Goal: Task Accomplishment & Management: Manage account settings

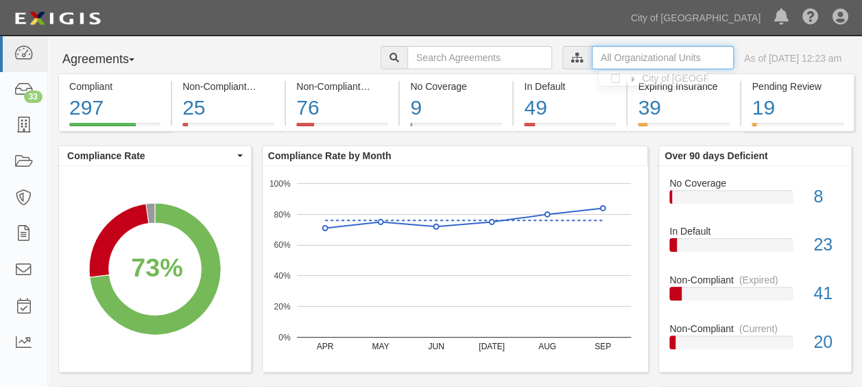
click at [679, 58] on input "text" at bounding box center [663, 57] width 142 height 23
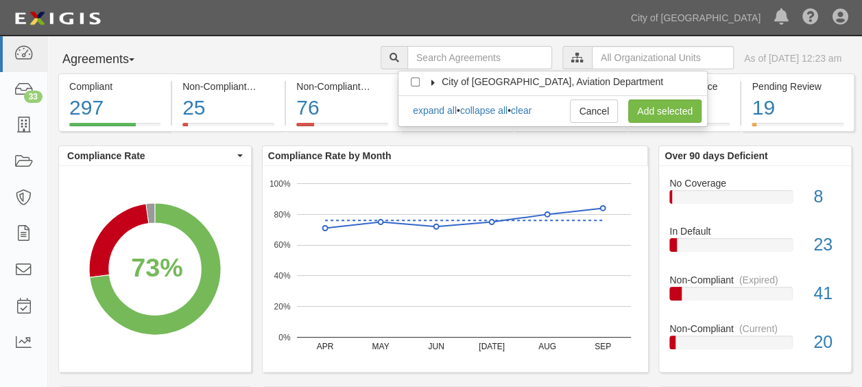
click at [522, 80] on span "City of [GEOGRAPHIC_DATA], Aviation Department" at bounding box center [551, 81] width 221 height 11
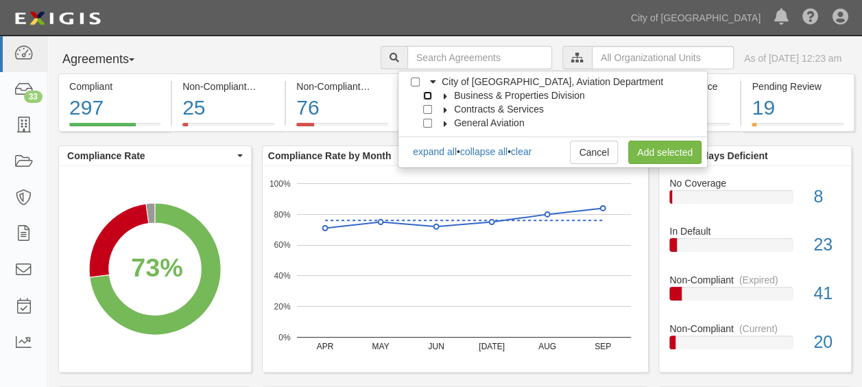
click at [426, 95] on input "Business & Properties Division" at bounding box center [427, 95] width 9 height 9
checkbox input "true"
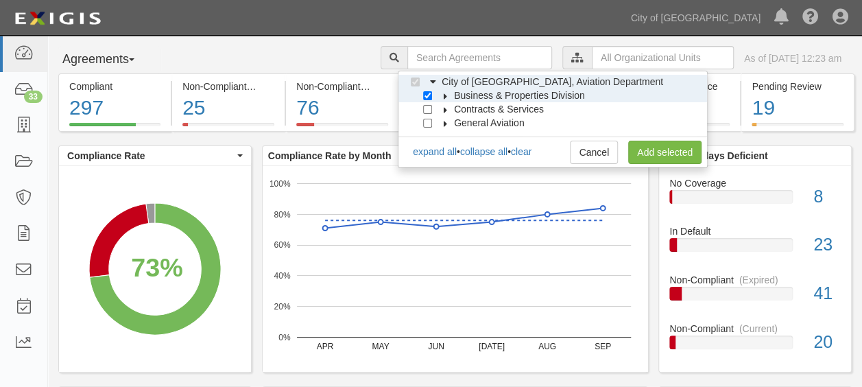
click at [443, 97] on icon at bounding box center [446, 96] width 10 height 6
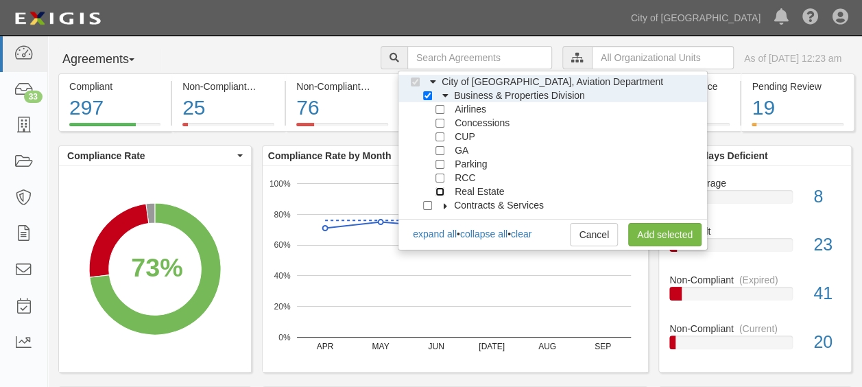
click at [440, 189] on input "Real Estate" at bounding box center [439, 191] width 9 height 9
checkbox input "true"
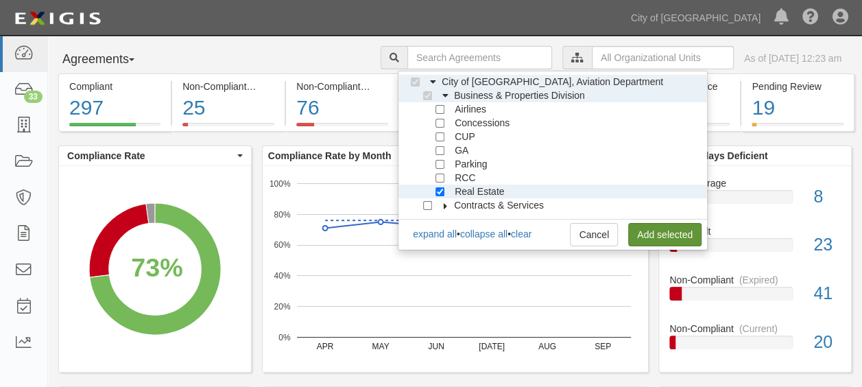
click at [648, 232] on link "Add selected" at bounding box center [664, 234] width 73 height 23
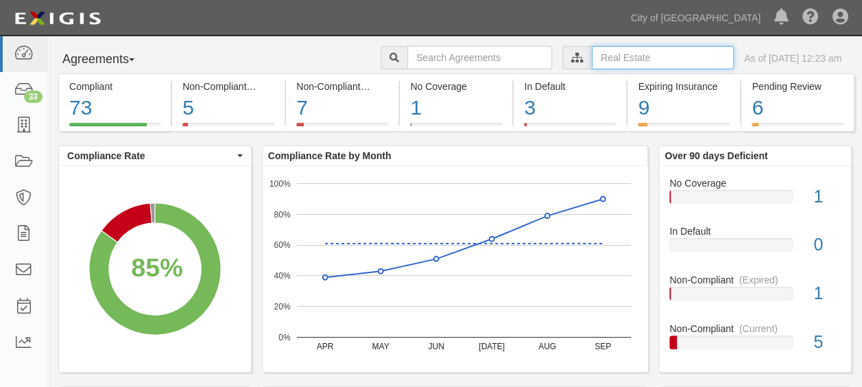
click at [640, 55] on input "text" at bounding box center [663, 57] width 142 height 23
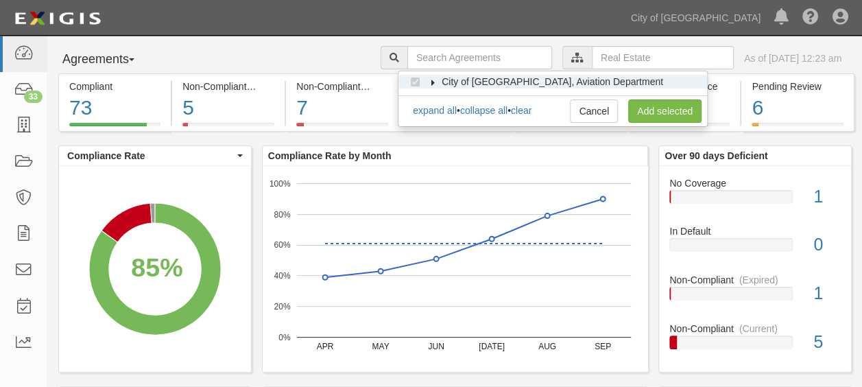
click at [435, 80] on icon at bounding box center [433, 83] width 10 height 6
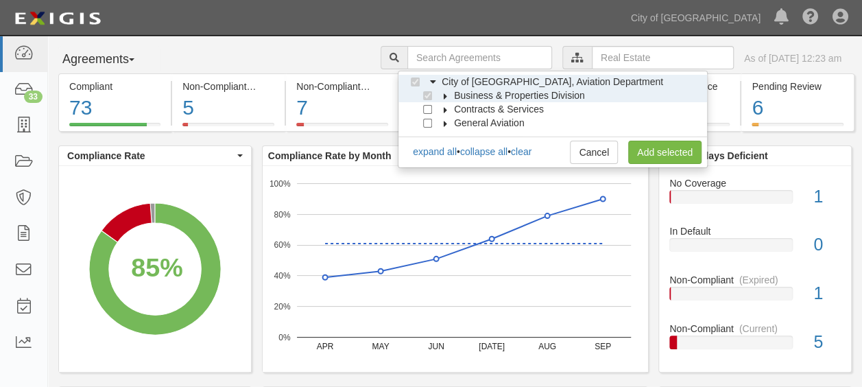
click at [441, 90] on label "Business & Properties Division" at bounding box center [511, 95] width 148 height 14
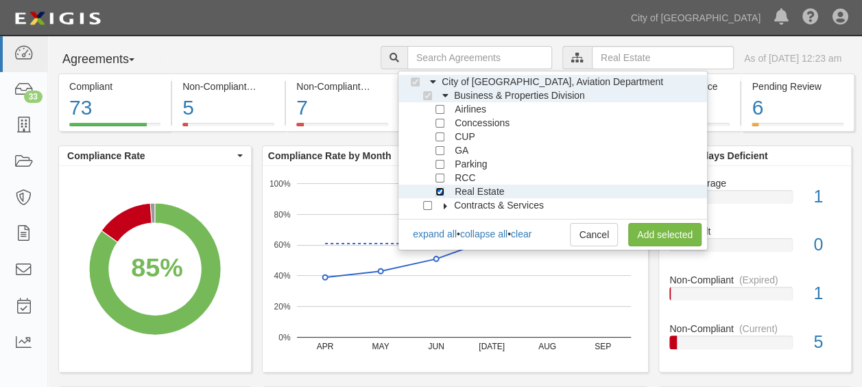
click at [442, 193] on input "Real Estate" at bounding box center [439, 191] width 9 height 9
checkbox input "false"
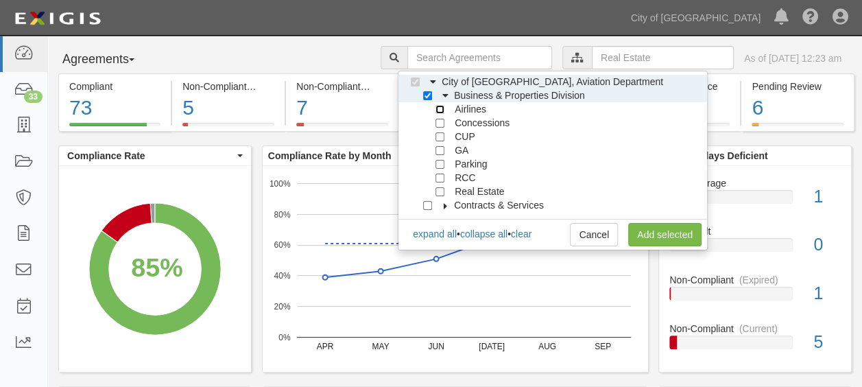
click at [441, 112] on input "Airlines" at bounding box center [439, 109] width 9 height 9
checkbox input "true"
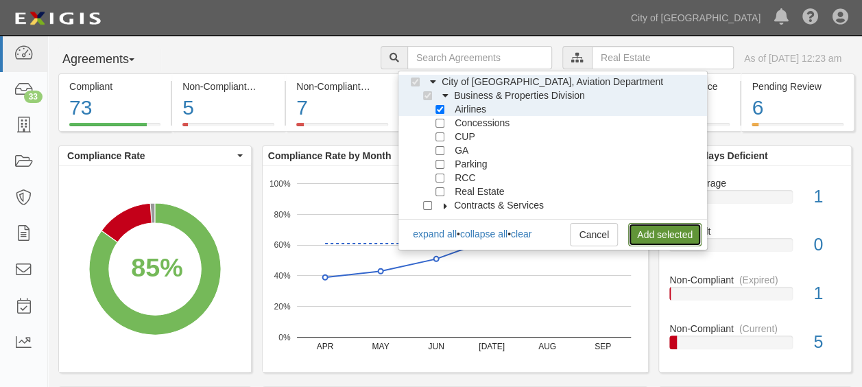
click at [655, 234] on link "Add selected" at bounding box center [664, 234] width 73 height 23
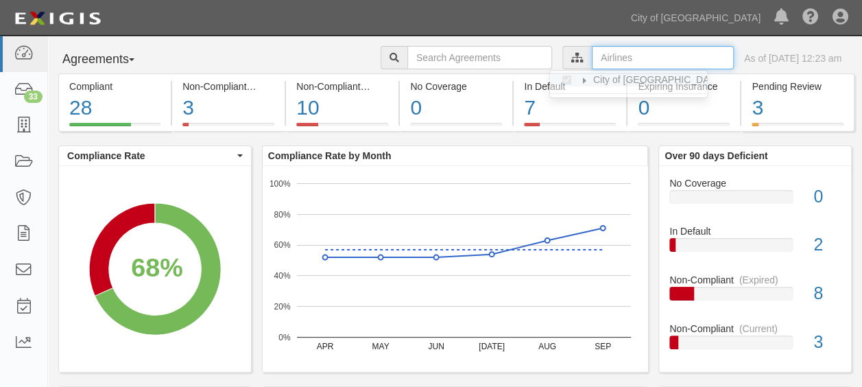
click at [612, 56] on input "text" at bounding box center [663, 57] width 142 height 23
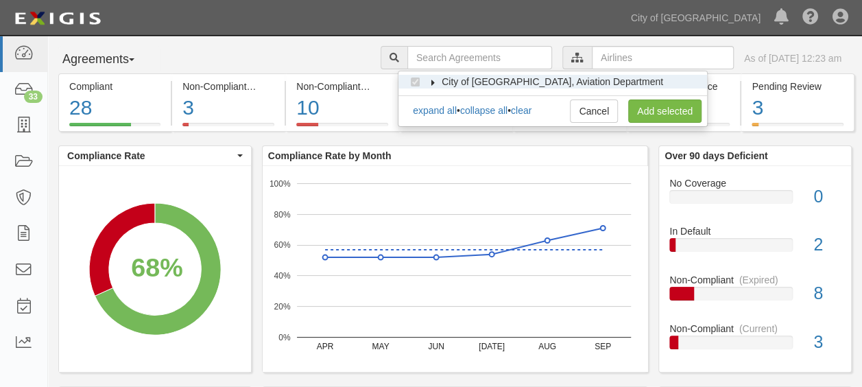
click at [432, 80] on icon at bounding box center [433, 83] width 10 height 6
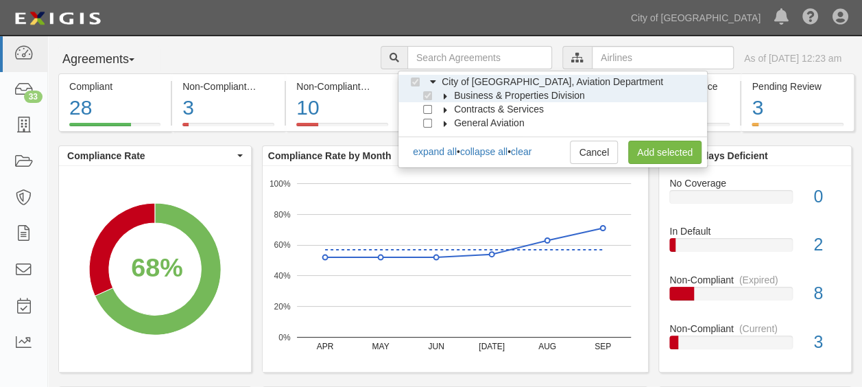
click at [443, 95] on icon at bounding box center [446, 96] width 10 height 6
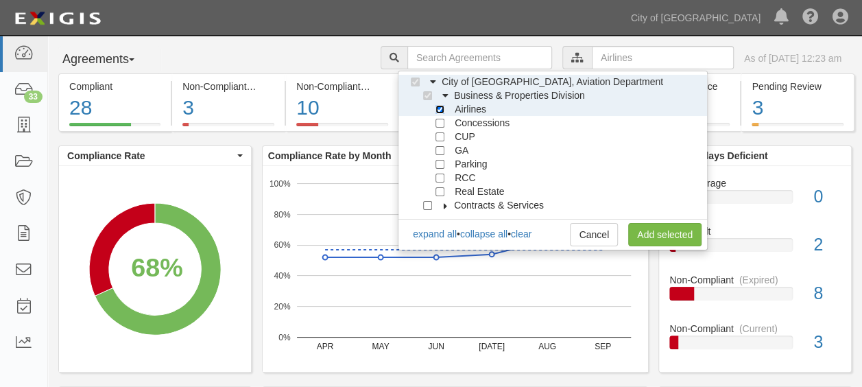
click at [441, 109] on input "Airlines" at bounding box center [439, 109] width 9 height 9
checkbox input "false"
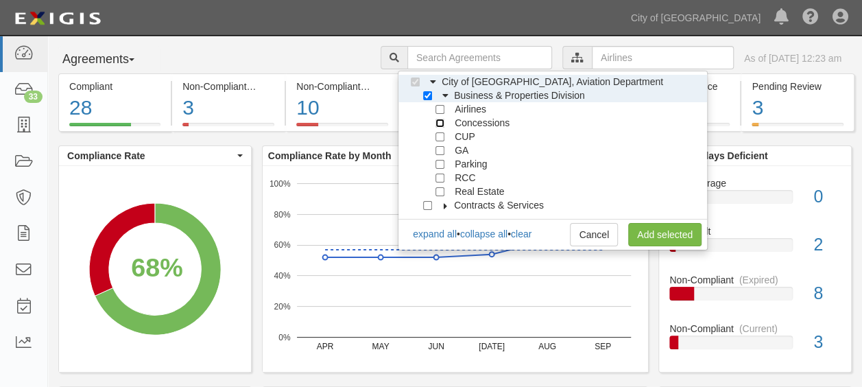
click at [440, 121] on input "Concessions" at bounding box center [439, 123] width 9 height 9
checkbox input "true"
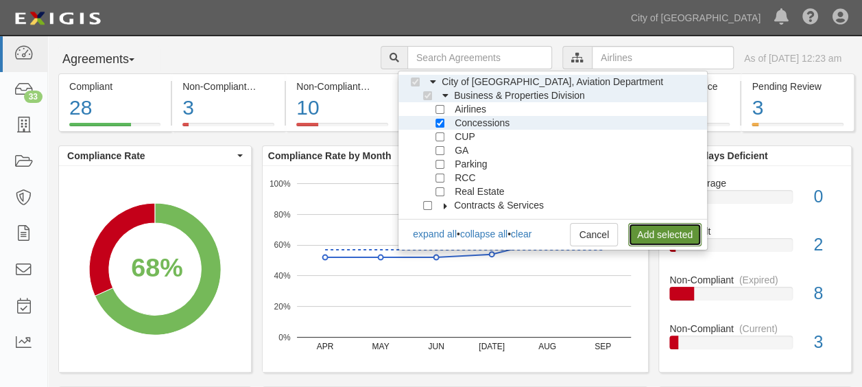
click at [675, 238] on link "Add selected" at bounding box center [664, 234] width 73 height 23
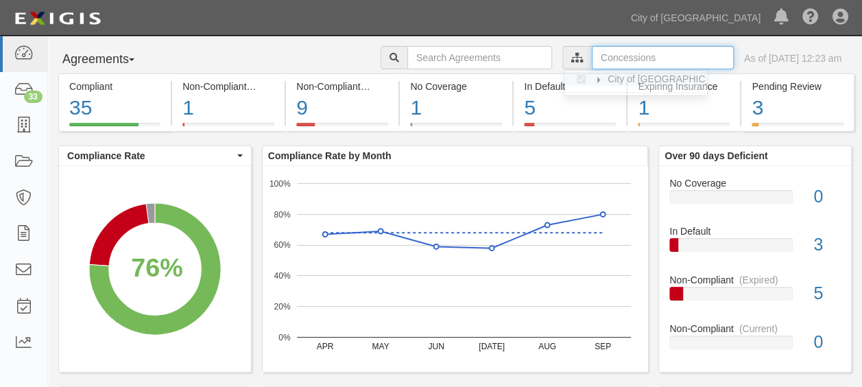
click at [605, 63] on input "text" at bounding box center [663, 57] width 142 height 23
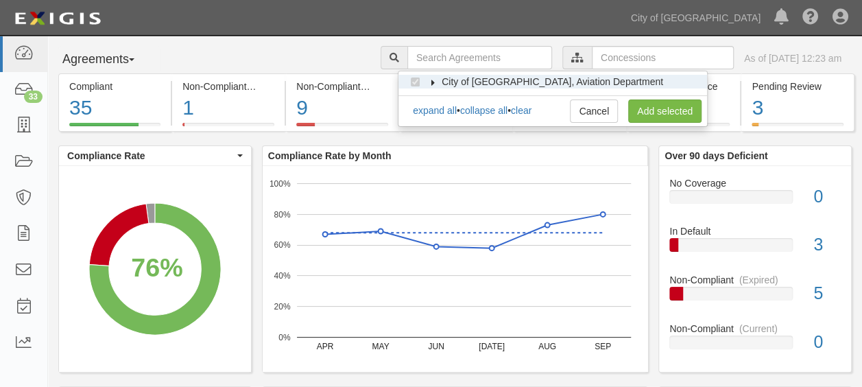
click at [435, 80] on icon at bounding box center [433, 83] width 10 height 6
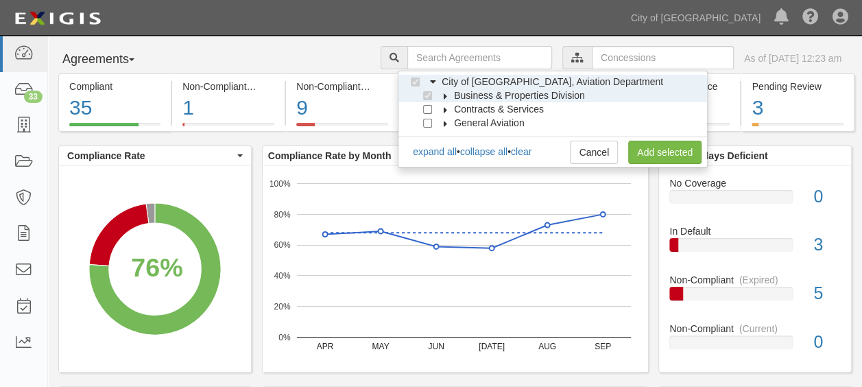
click at [443, 93] on icon at bounding box center [446, 96] width 10 height 6
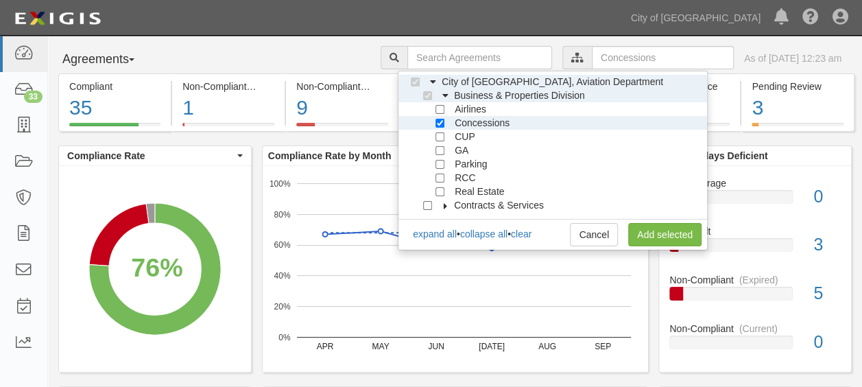
click at [437, 128] on div "Concessions" at bounding box center [466, 123] width 85 height 14
click at [437, 125] on input "Concessions" at bounding box center [439, 123] width 9 height 9
checkbox input "false"
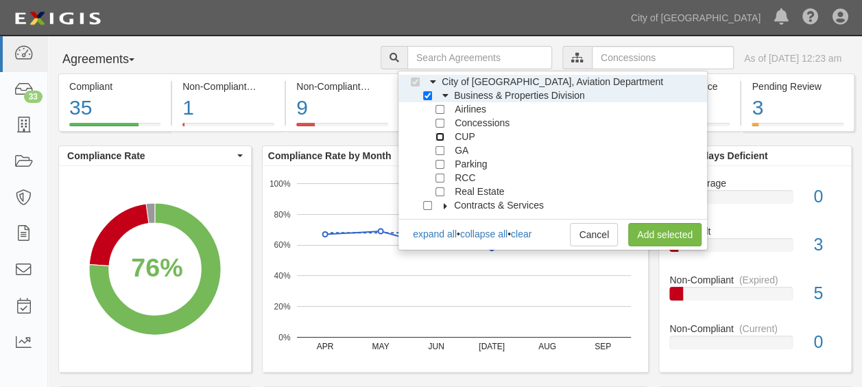
click at [439, 137] on input "CUP" at bounding box center [439, 136] width 9 height 9
checkbox input "true"
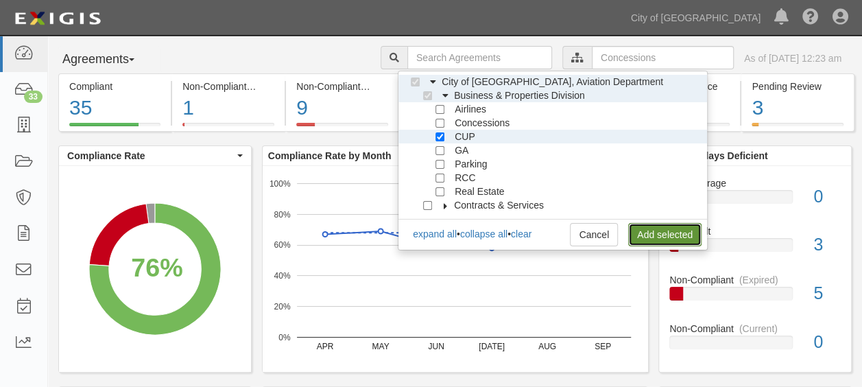
click at [638, 232] on link "Add selected" at bounding box center [664, 234] width 73 height 23
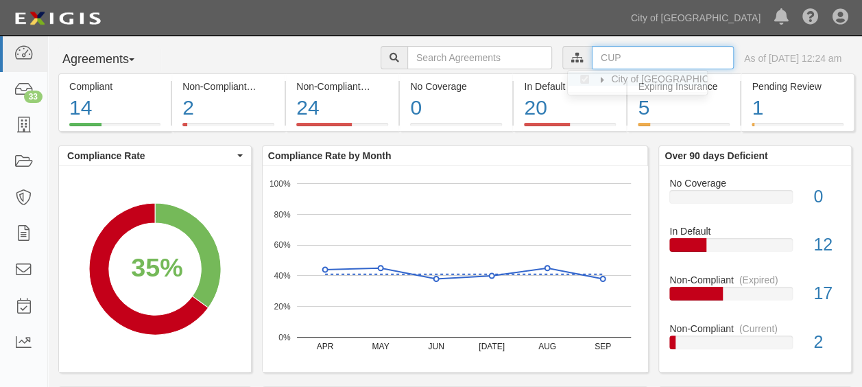
click at [592, 53] on input "text" at bounding box center [663, 57] width 142 height 23
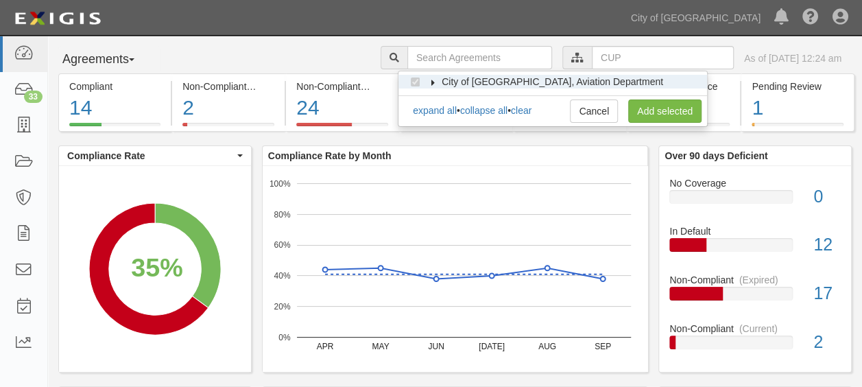
click at [431, 82] on icon at bounding box center [433, 83] width 10 height 6
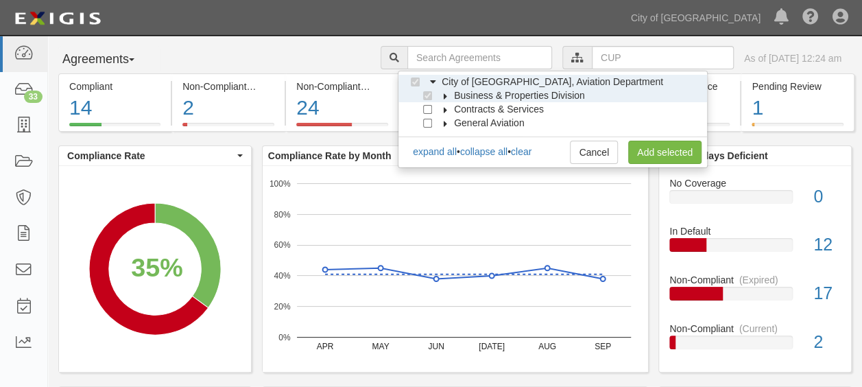
click at [450, 95] on icon at bounding box center [446, 96] width 10 height 6
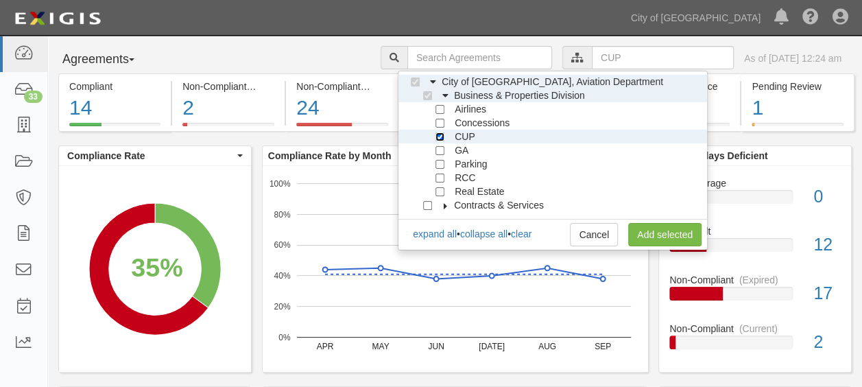
click at [441, 134] on input "CUP" at bounding box center [439, 136] width 9 height 9
checkbox input "false"
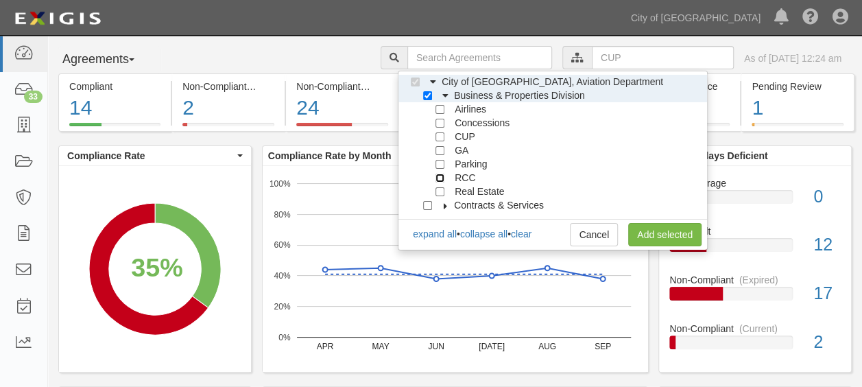
click at [440, 174] on input "RCC" at bounding box center [439, 177] width 9 height 9
checkbox input "true"
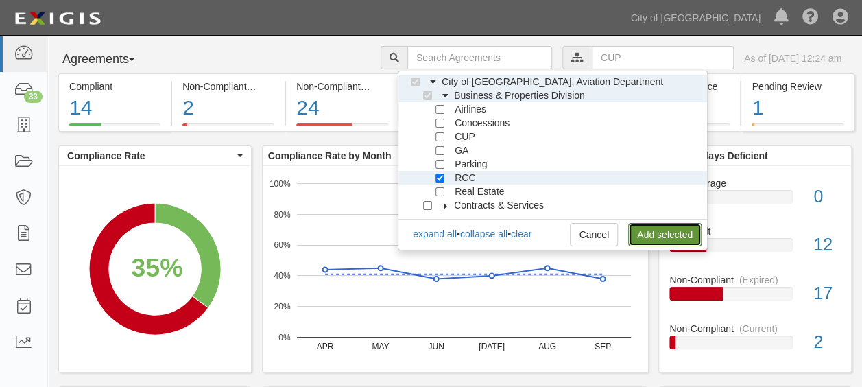
click at [642, 228] on link "Add selected" at bounding box center [664, 234] width 73 height 23
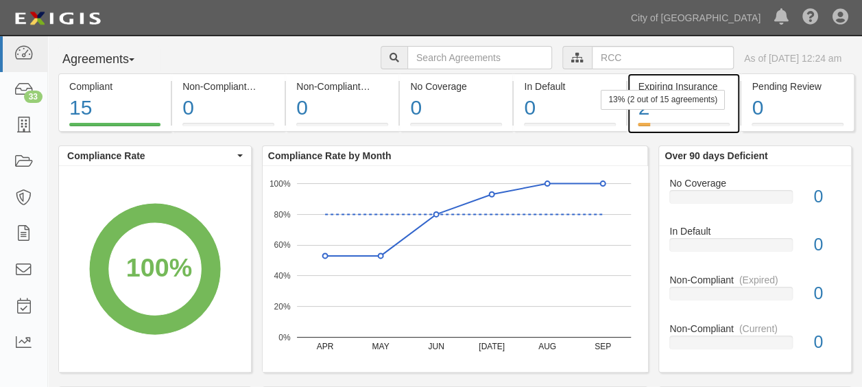
click at [684, 112] on div "2" at bounding box center [684, 107] width 92 height 29
